Goal: Information Seeking & Learning: Learn about a topic

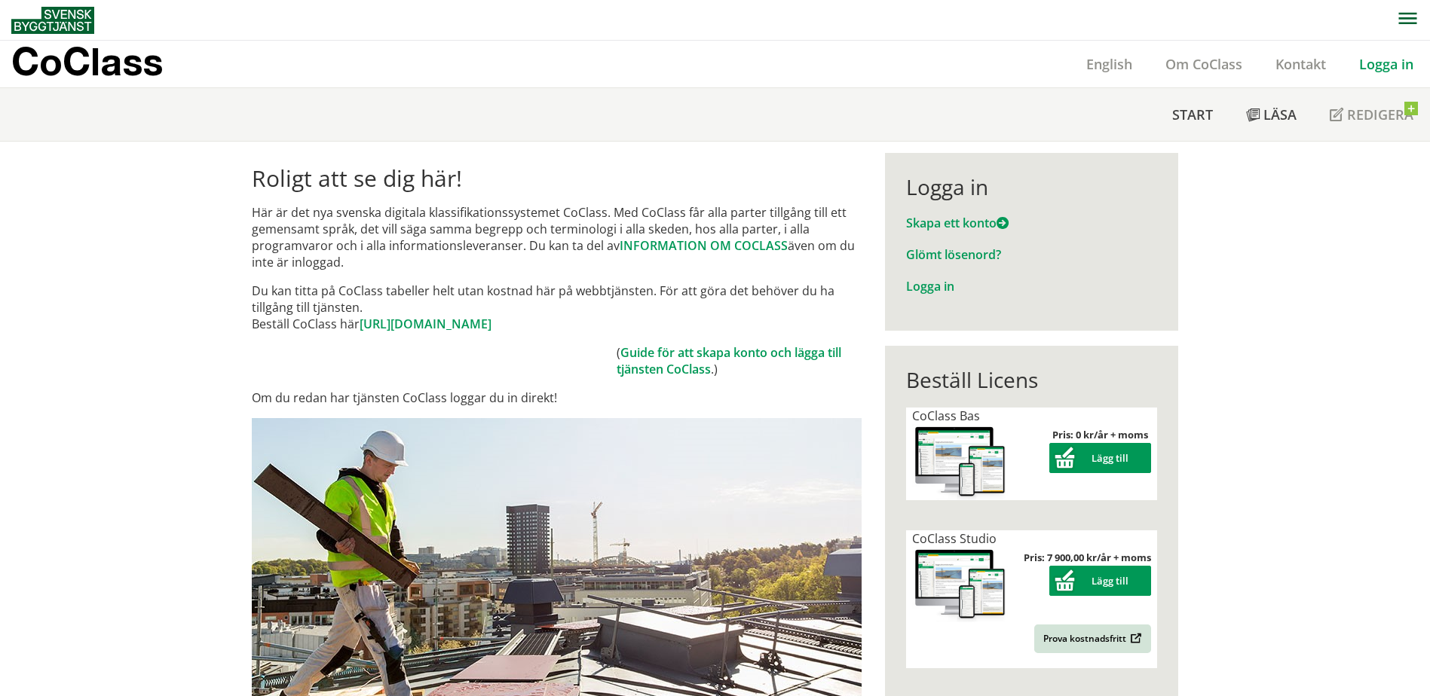
click at [1391, 76] on div "Logga in" at bounding box center [1385, 64] width 87 height 47
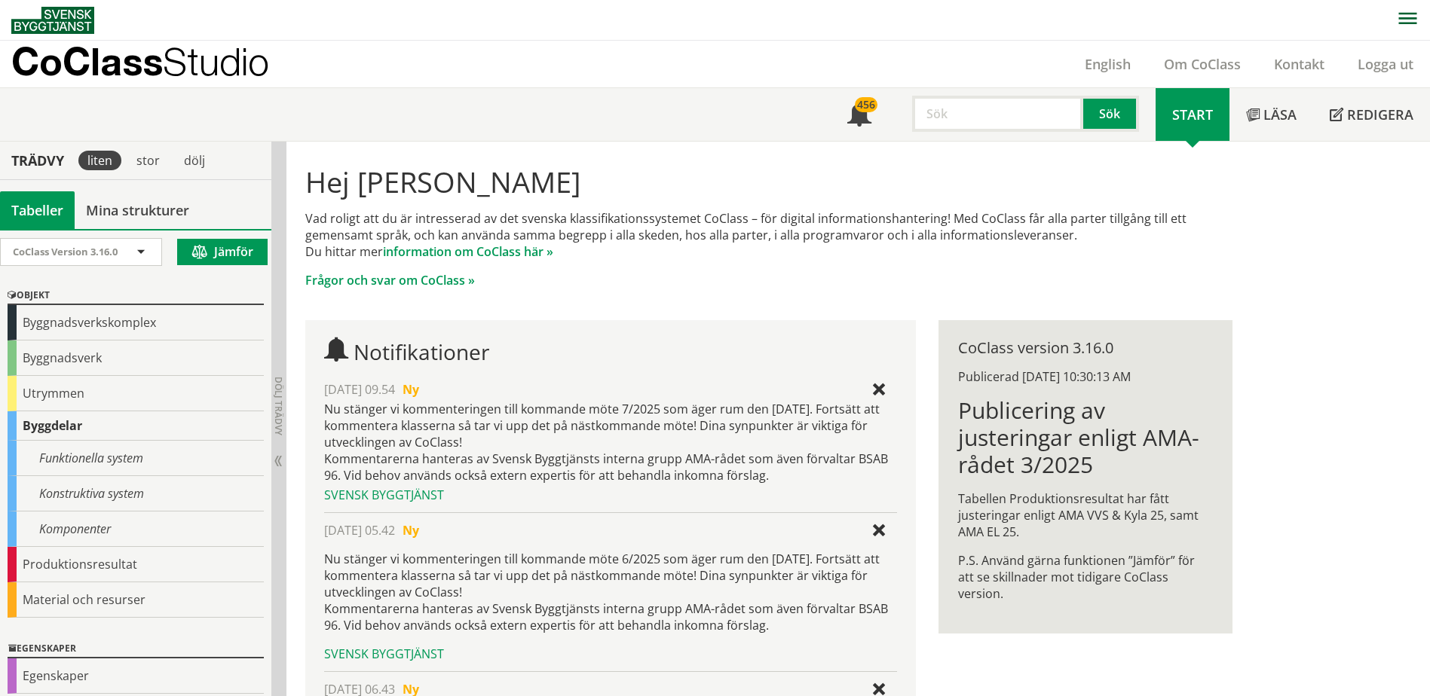
click at [155, 176] on div "stor" at bounding box center [147, 161] width 47 height 38
click at [154, 166] on div "stor" at bounding box center [147, 161] width 41 height 20
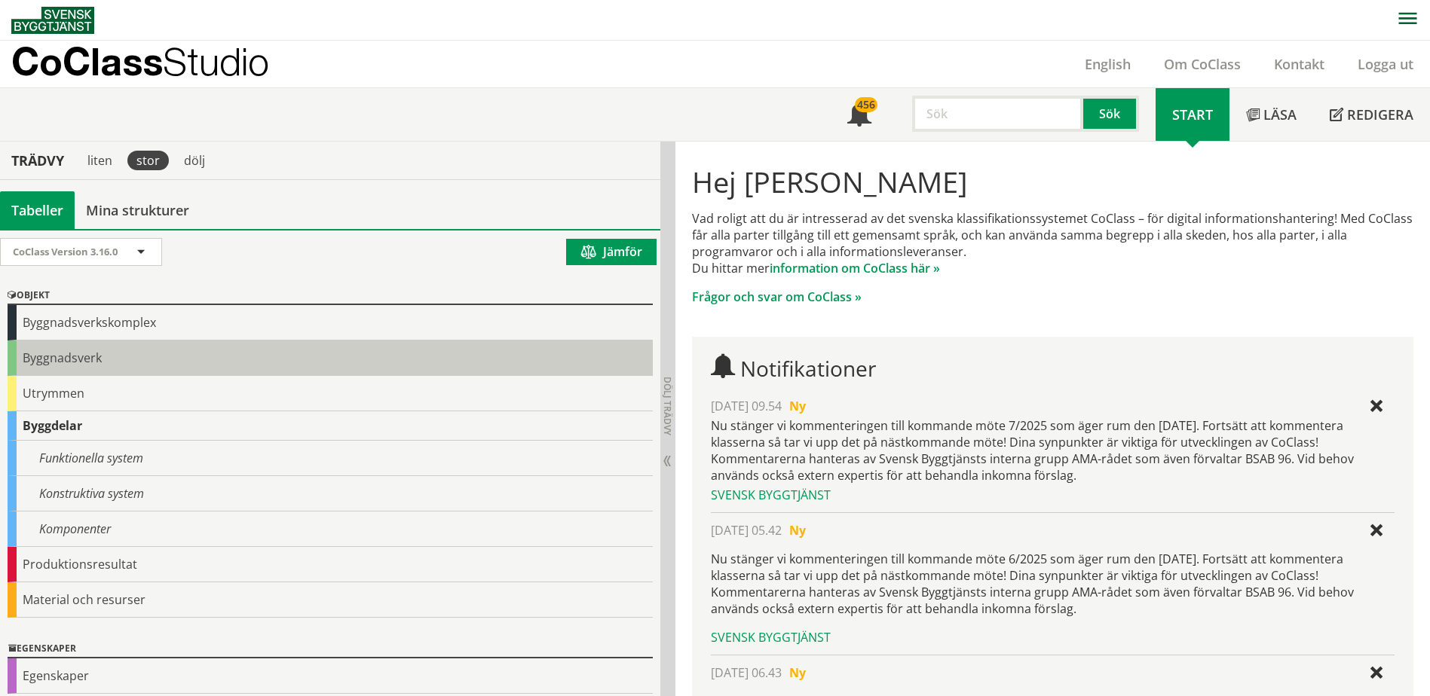
click at [64, 350] on div "Byggnadsverk" at bounding box center [330, 358] width 645 height 35
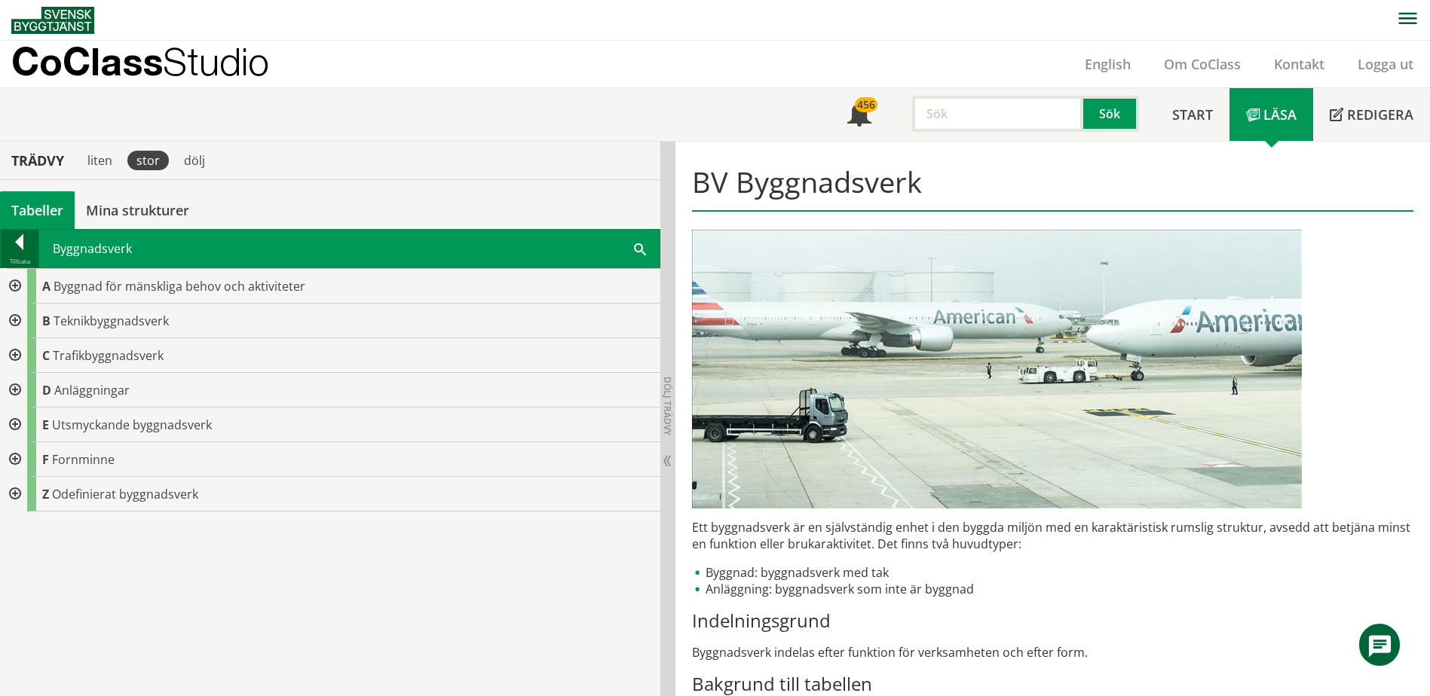
click at [24, 240] on div at bounding box center [20, 244] width 38 height 21
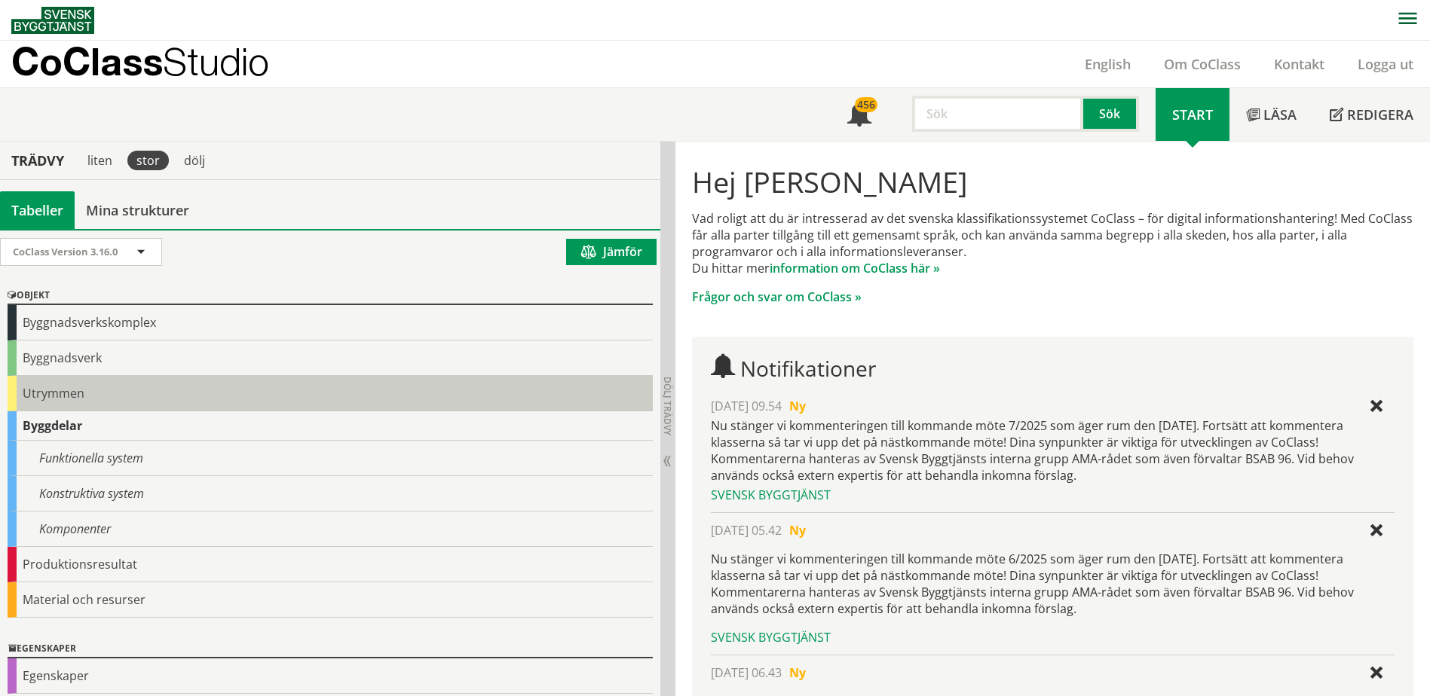
click at [16, 394] on div "Utrymmen" at bounding box center [330, 393] width 645 height 35
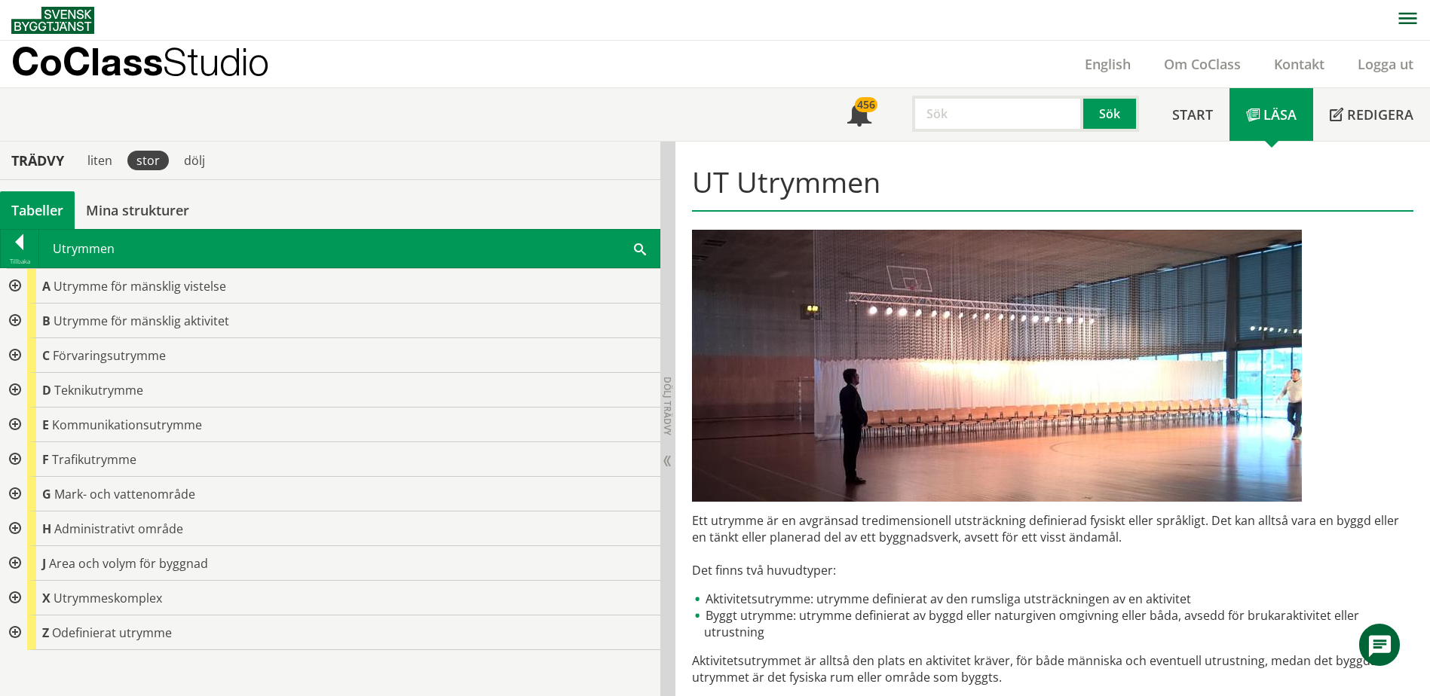
click at [17, 320] on div at bounding box center [13, 321] width 27 height 35
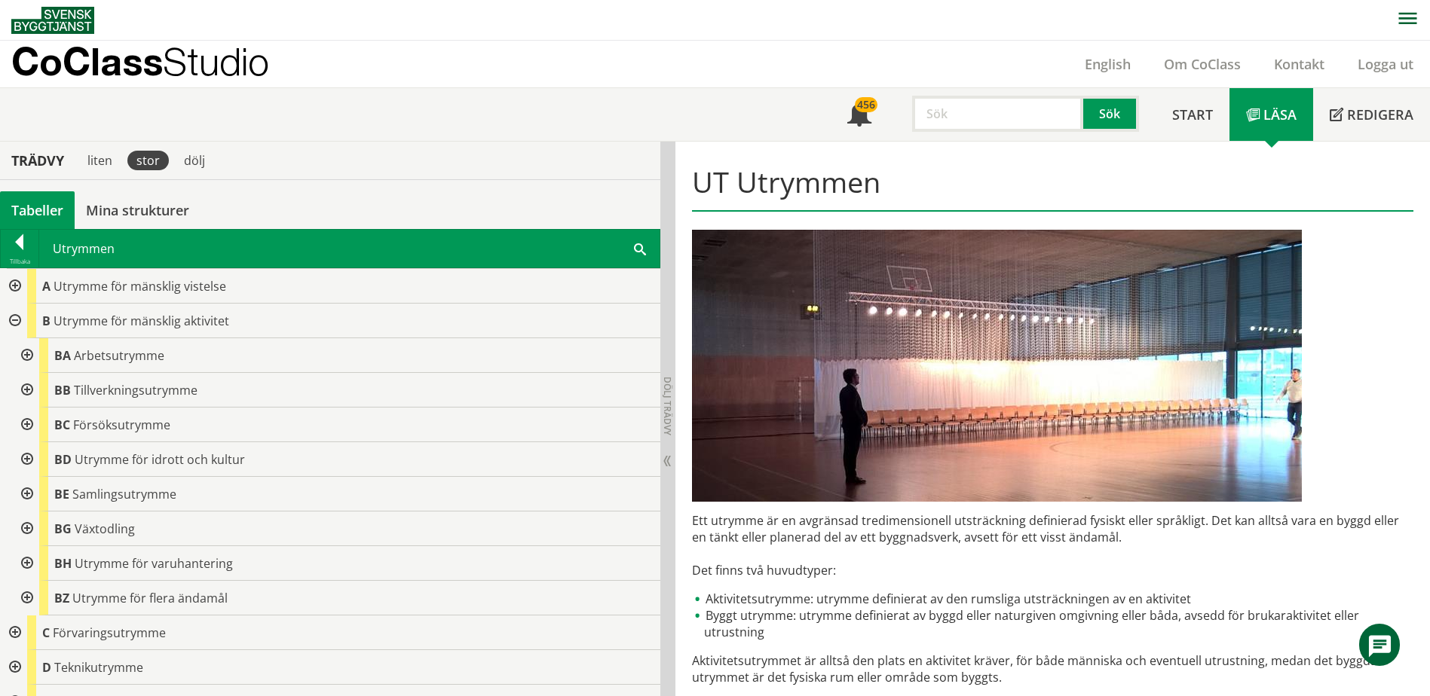
click at [32, 356] on div at bounding box center [25, 355] width 27 height 35
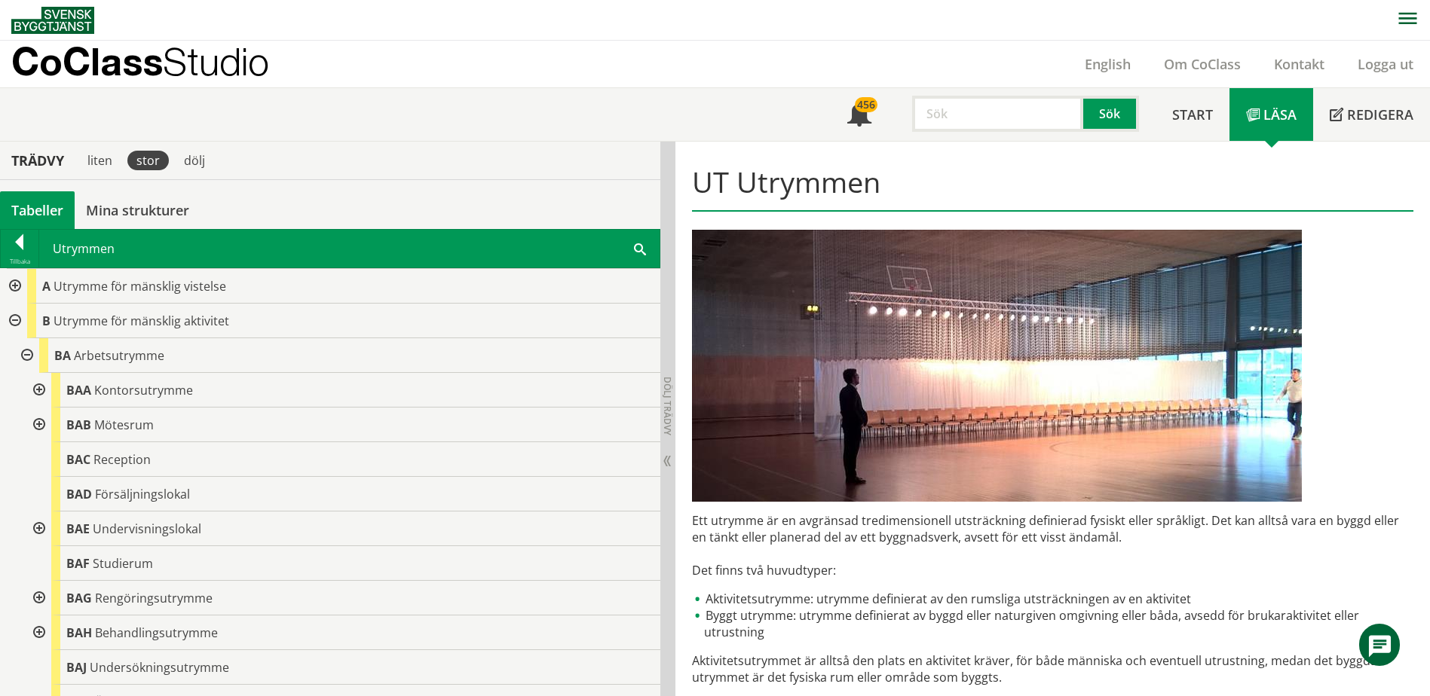
click at [40, 422] on div at bounding box center [37, 425] width 27 height 35
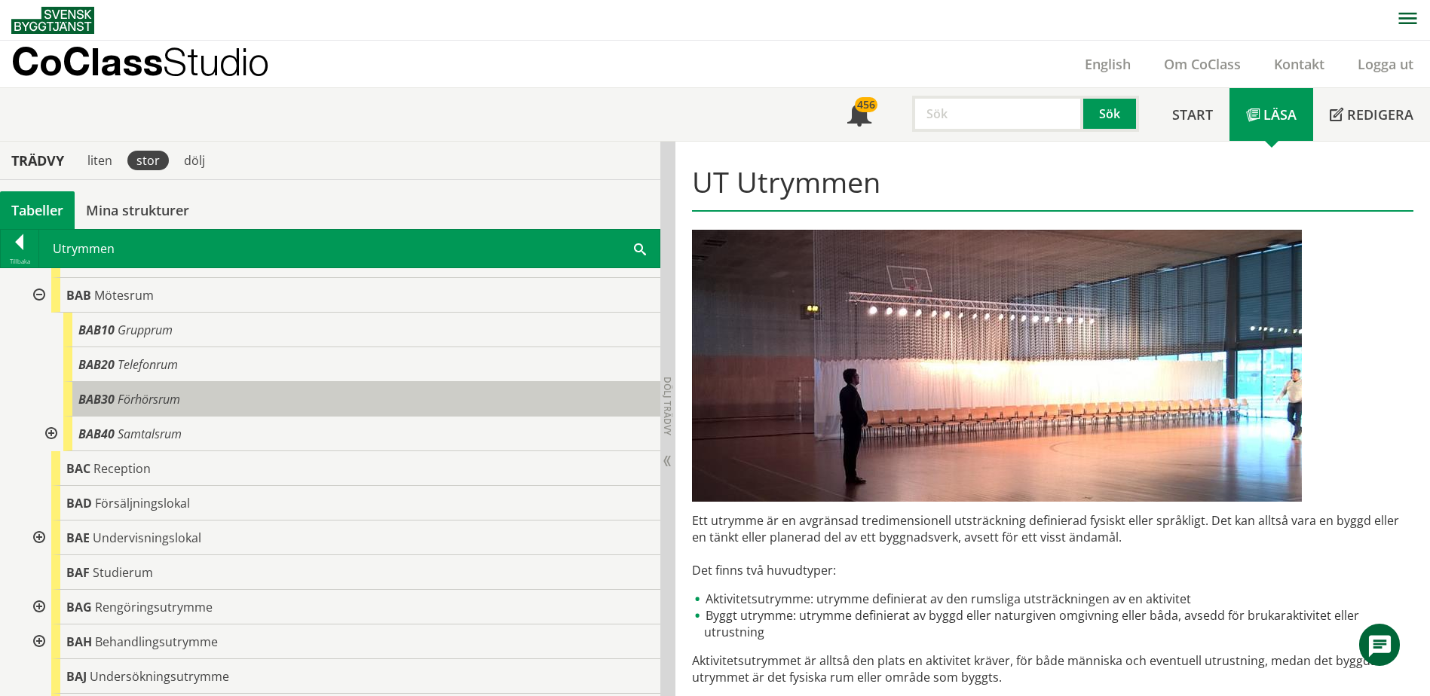
scroll to position [151, 0]
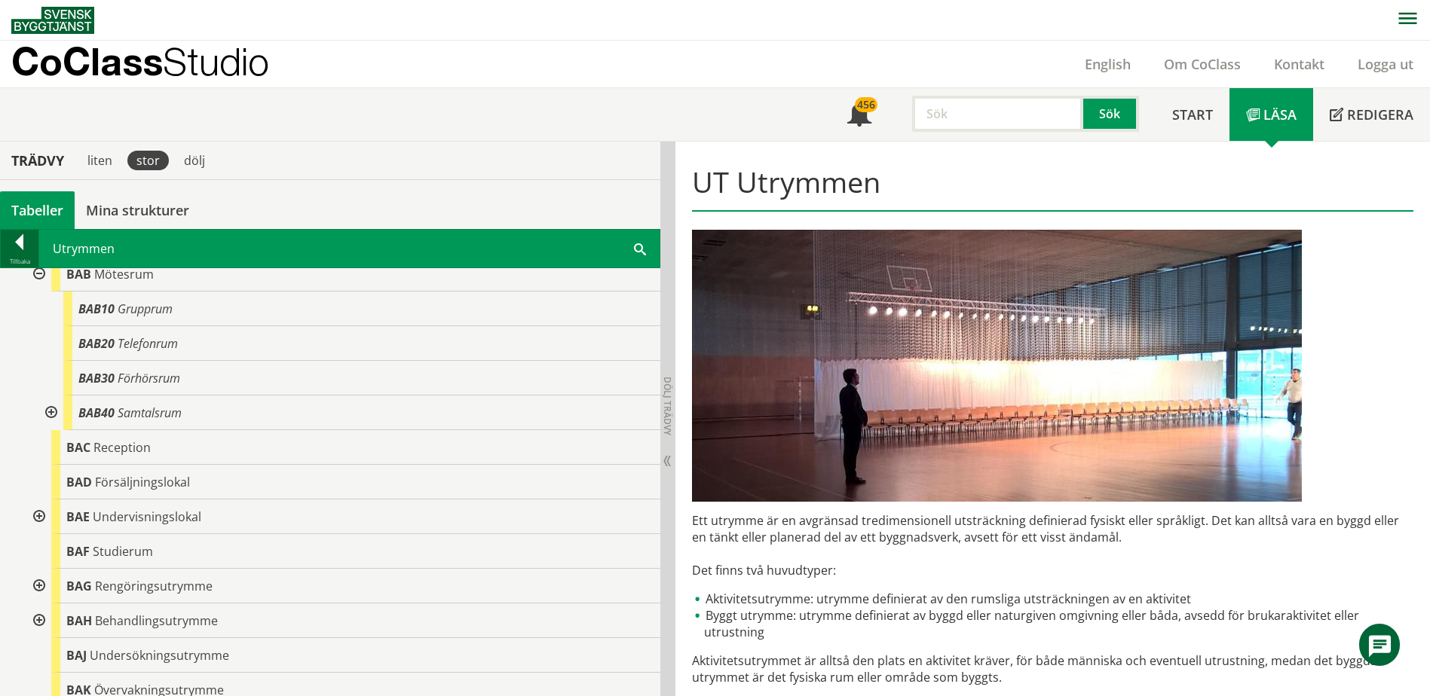
click at [25, 241] on div at bounding box center [20, 244] width 38 height 21
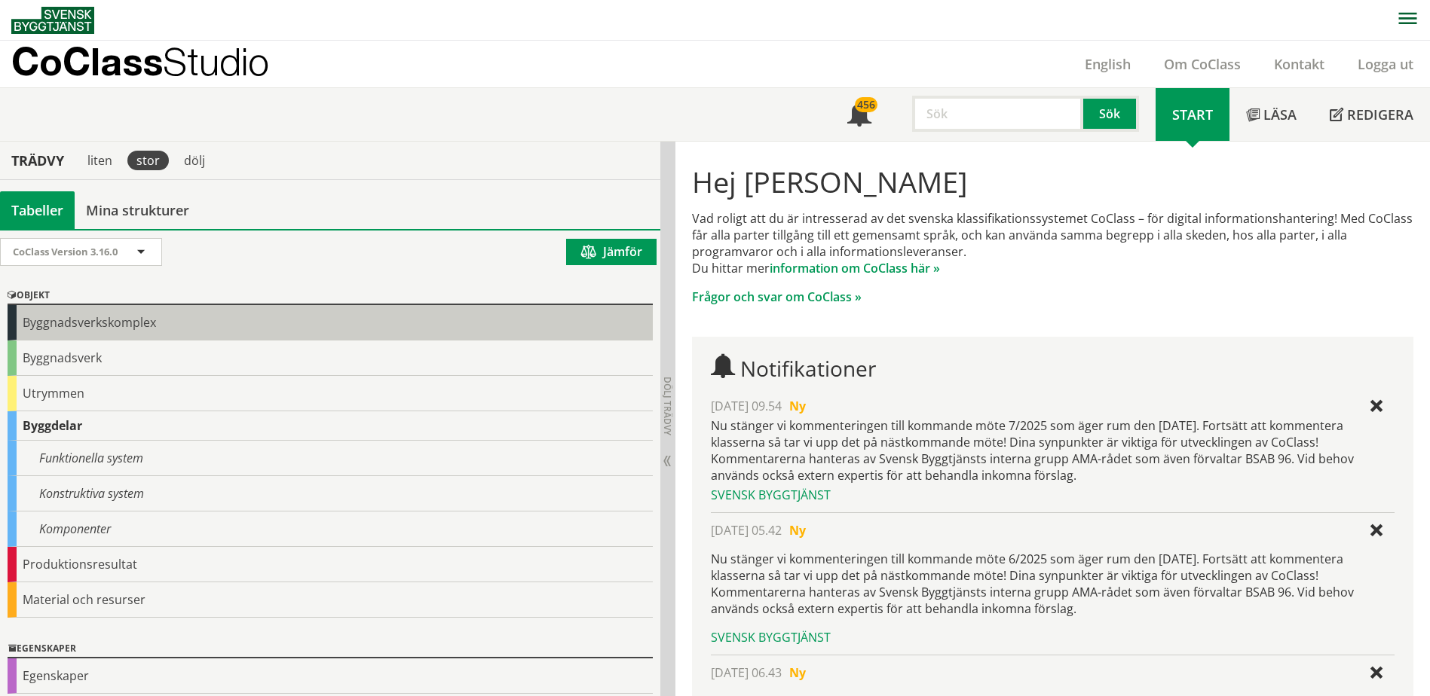
click at [12, 325] on div "Byggnadsverkskomplex" at bounding box center [330, 322] width 645 height 35
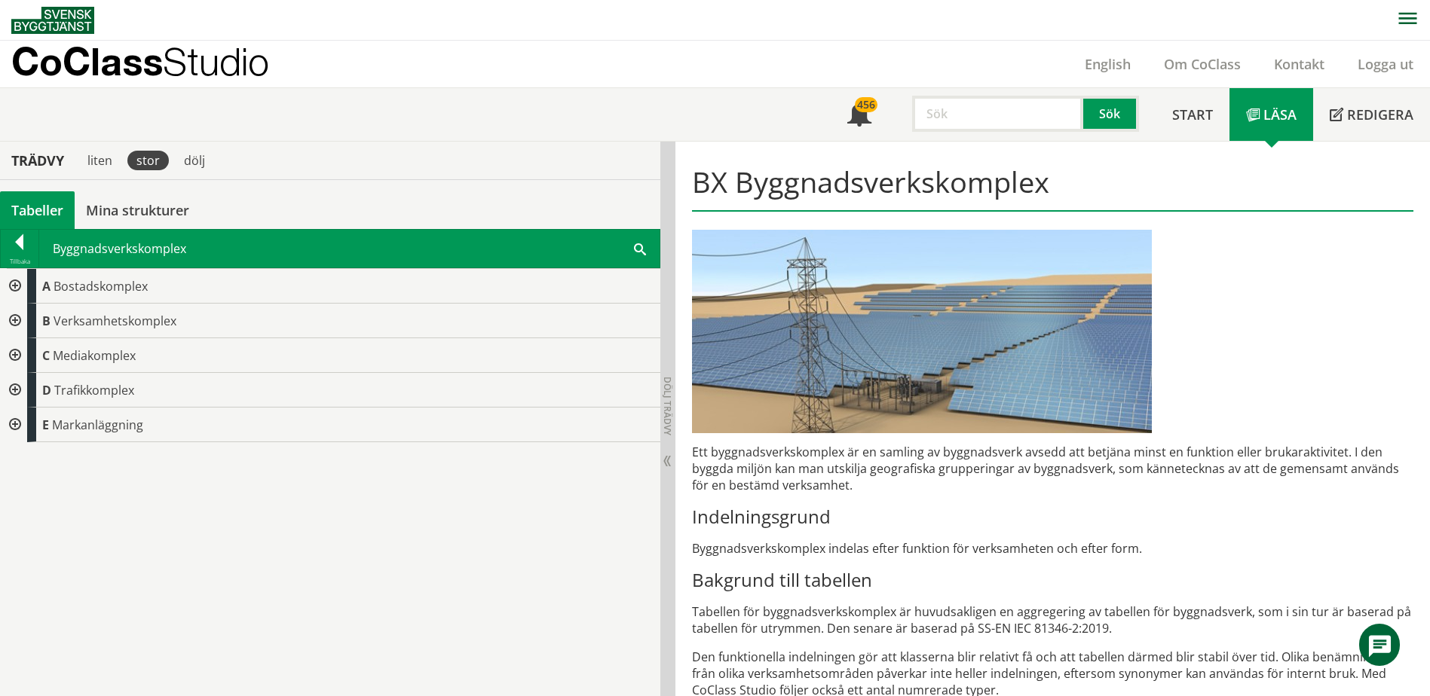
click at [14, 285] on div at bounding box center [13, 286] width 27 height 35
click at [27, 323] on div at bounding box center [25, 321] width 27 height 35
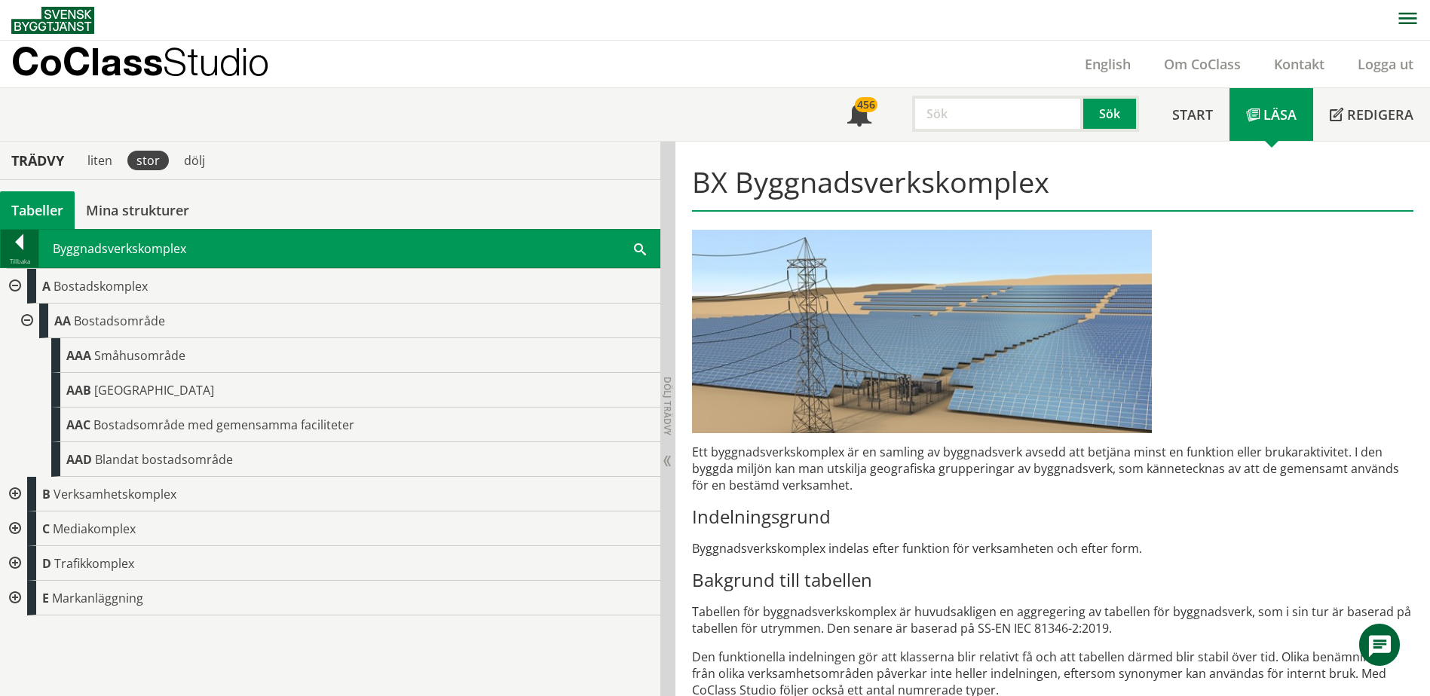
click at [25, 241] on div at bounding box center [20, 244] width 38 height 21
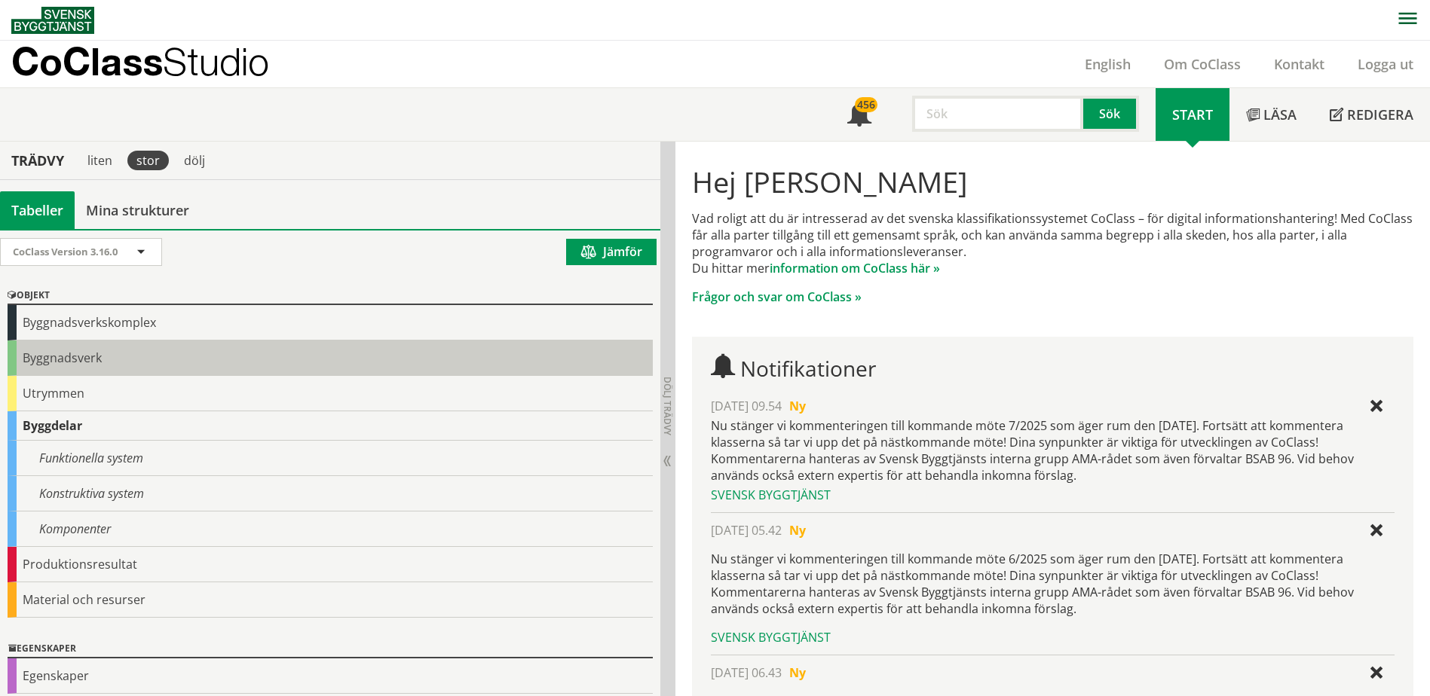
click at [12, 356] on div "Byggnadsverk" at bounding box center [330, 358] width 645 height 35
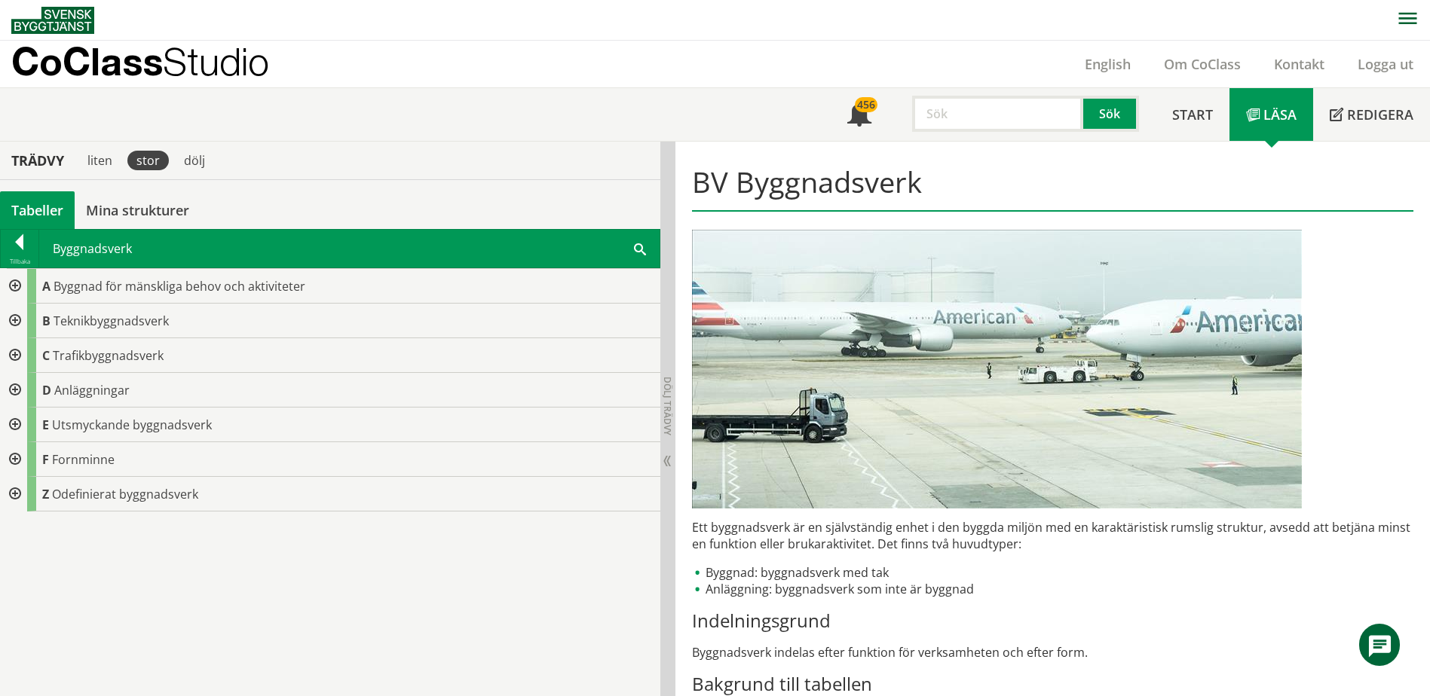
click at [17, 288] on div at bounding box center [13, 286] width 27 height 35
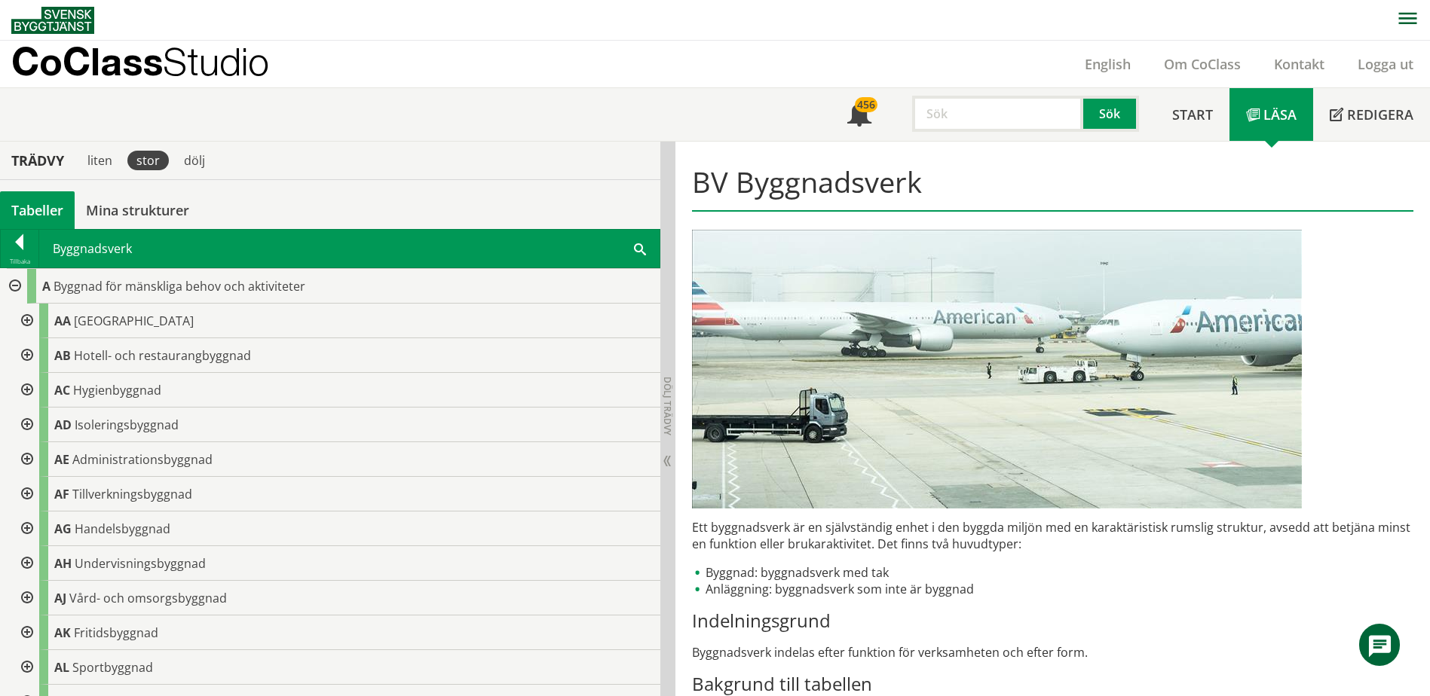
click at [28, 387] on div at bounding box center [25, 390] width 27 height 35
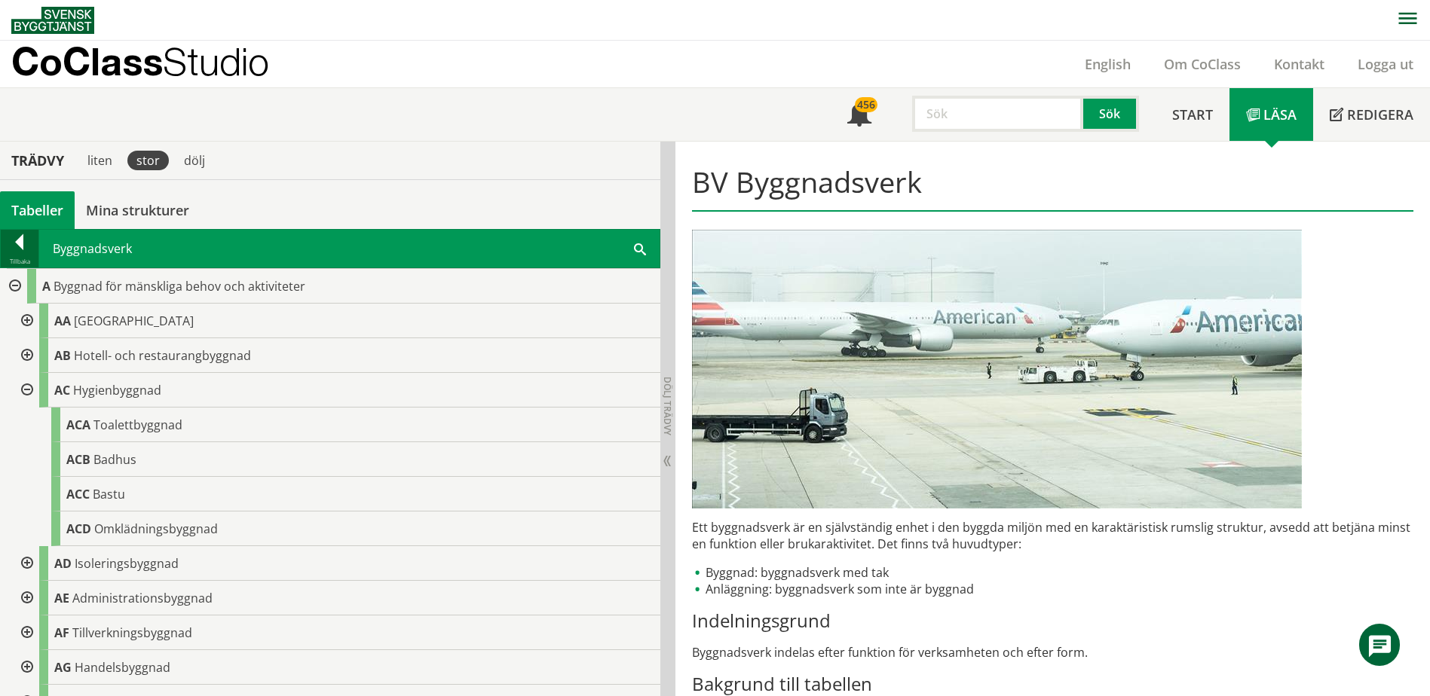
click at [15, 242] on div at bounding box center [20, 244] width 38 height 21
